Goal: Task Accomplishment & Management: Manage account settings

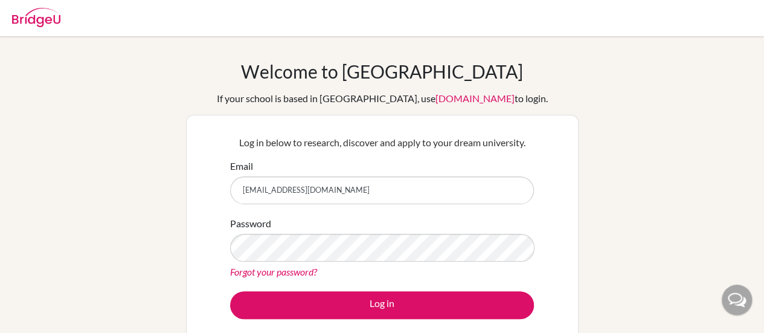
type input "[EMAIL_ADDRESS][DOMAIN_NAME]"
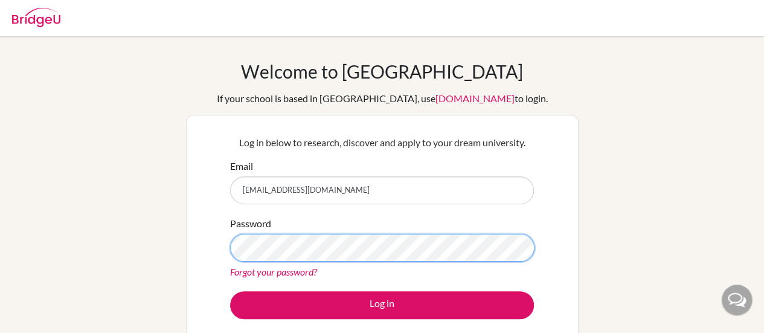
click at [230, 291] on button "Log in" at bounding box center [382, 305] width 304 height 28
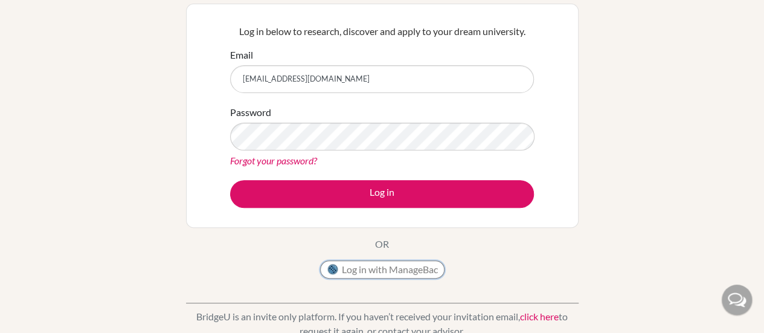
click at [360, 271] on button "Log in with ManageBac" at bounding box center [382, 269] width 124 height 18
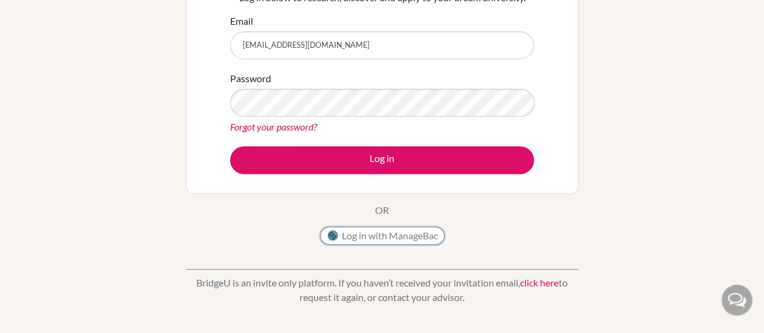
scroll to position [146, 0]
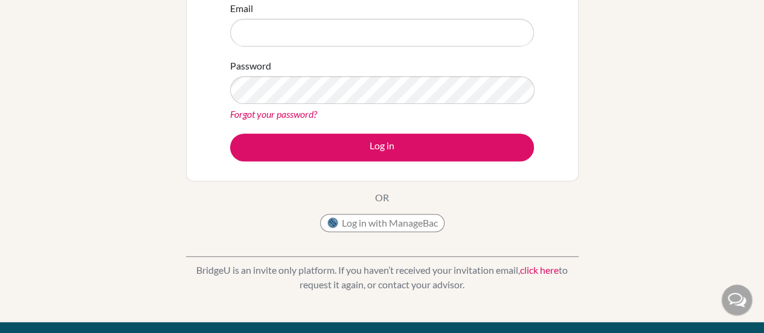
scroll to position [92, 0]
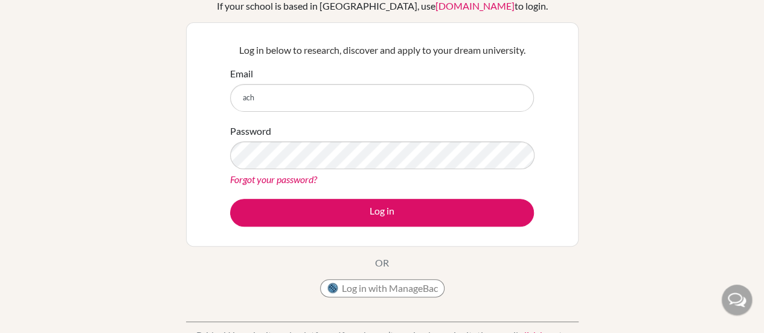
type input "[EMAIL_ADDRESS][DOMAIN_NAME]"
click at [299, 172] on div "Forgot your password?" at bounding box center [382, 179] width 304 height 14
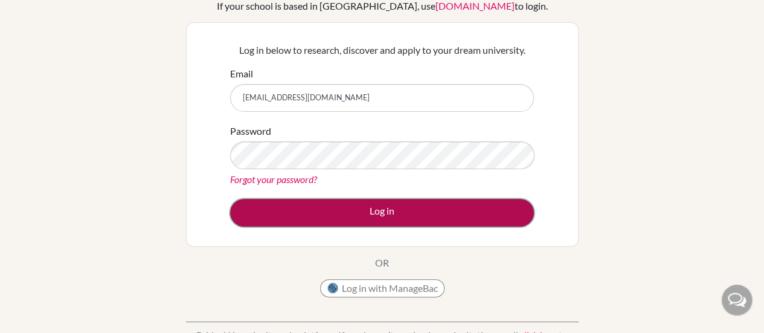
click at [357, 199] on button "Log in" at bounding box center [382, 213] width 304 height 28
